Goal: Entertainment & Leisure: Consume media (video, audio)

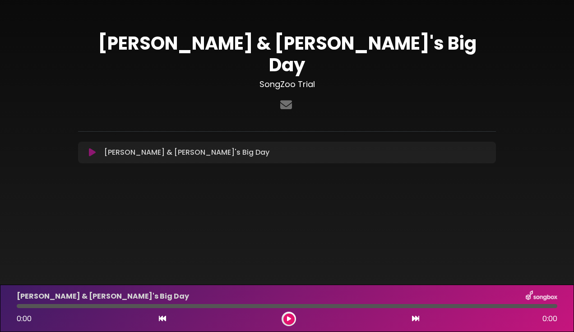
click at [90, 148] on icon at bounding box center [92, 152] width 7 height 9
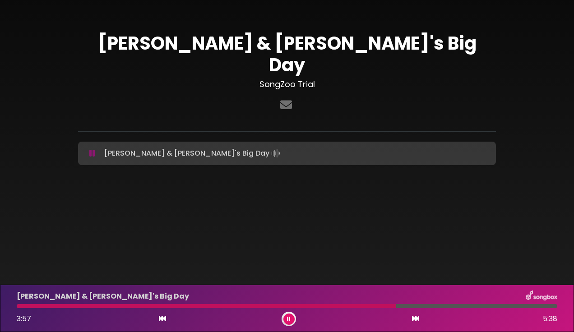
click at [290, 321] on icon at bounding box center [289, 319] width 4 height 5
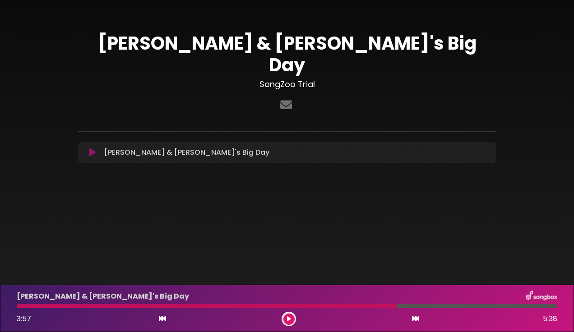
click at [89, 148] on icon at bounding box center [92, 152] width 7 height 9
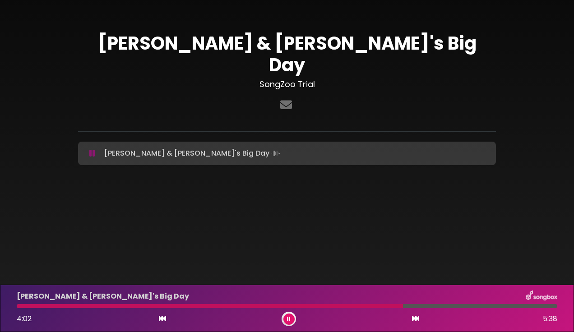
click at [25, 306] on div at bounding box center [210, 306] width 387 height 4
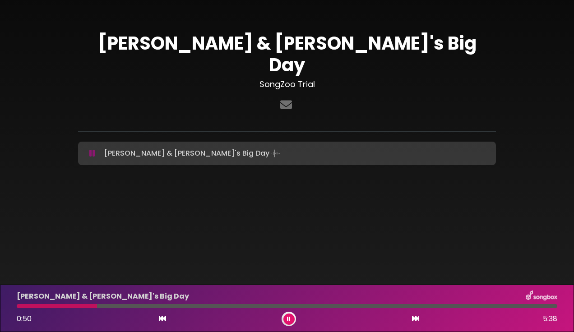
click at [291, 313] on div at bounding box center [289, 319] width 14 height 14
click at [290, 317] on icon at bounding box center [289, 319] width 4 height 5
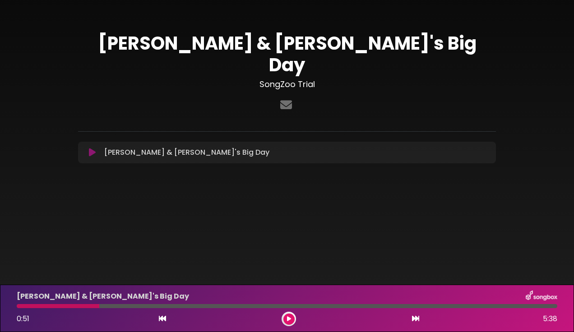
click at [21, 306] on div at bounding box center [58, 306] width 83 height 4
click at [25, 309] on div "[PERSON_NAME] & [PERSON_NAME]'s Big Day 0:51 5:38" at bounding box center [287, 309] width 552 height 36
click at [160, 320] on icon at bounding box center [162, 318] width 7 height 7
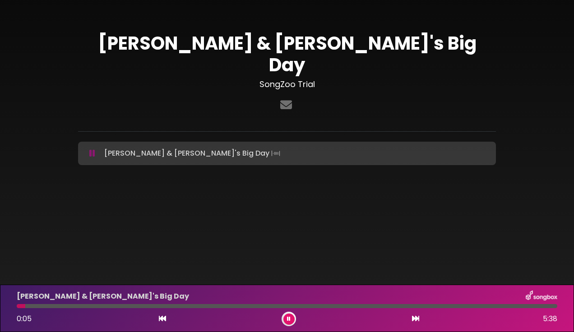
click at [286, 317] on button at bounding box center [289, 319] width 11 height 11
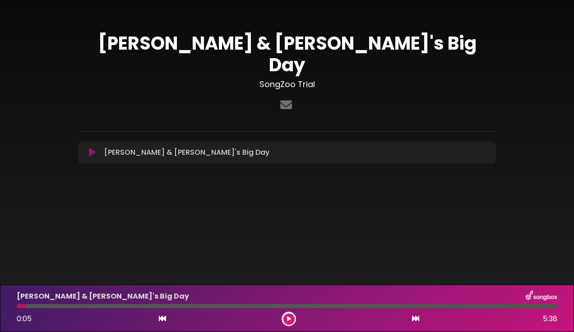
click at [285, 316] on button at bounding box center [289, 319] width 11 height 11
click at [93, 148] on icon at bounding box center [92, 152] width 7 height 9
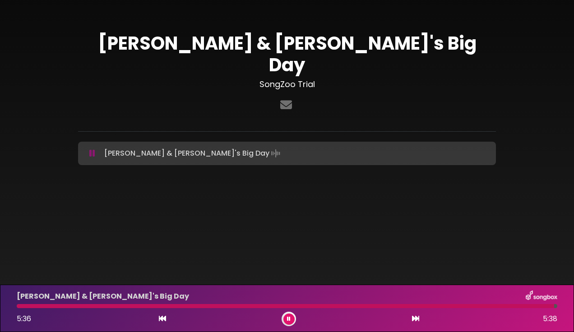
click at [91, 149] on icon at bounding box center [92, 153] width 6 height 9
